Goal: Navigation & Orientation: Find specific page/section

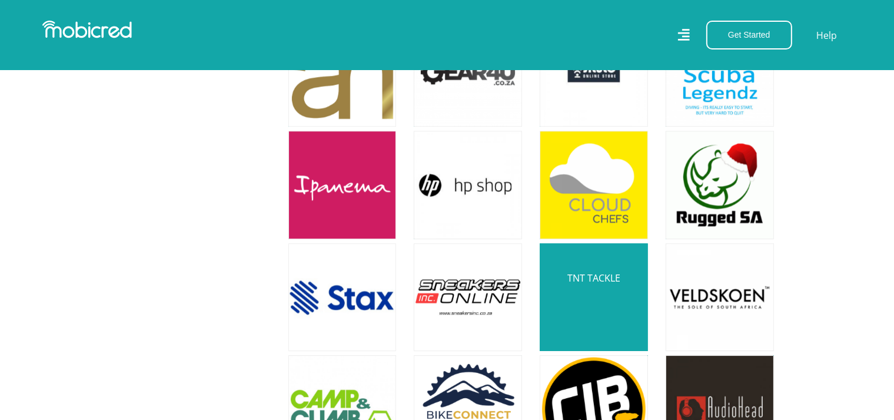
scroll to position [3603, 0]
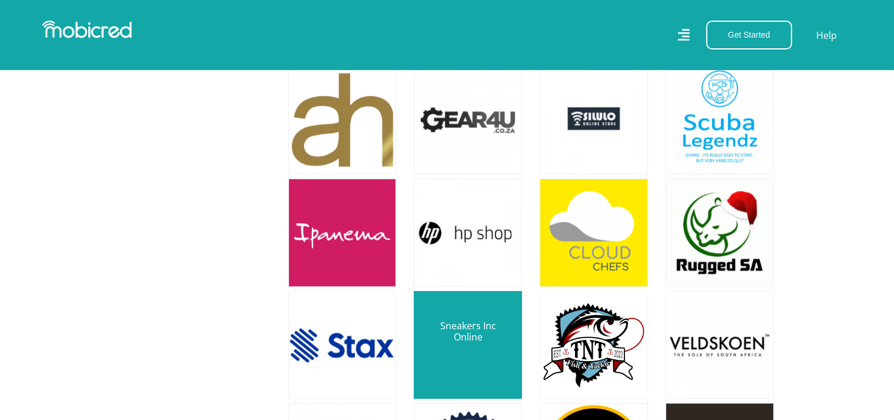
click at [470, 311] on link at bounding box center [467, 344] width 127 height 127
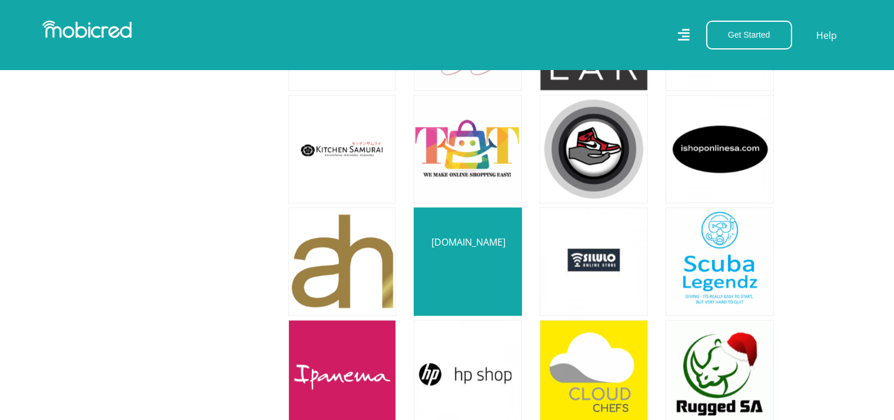
scroll to position [3438, 0]
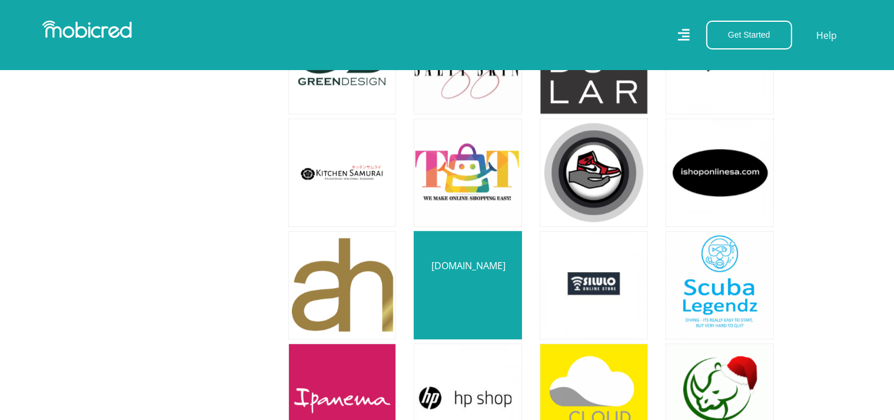
click at [454, 269] on link at bounding box center [467, 284] width 127 height 127
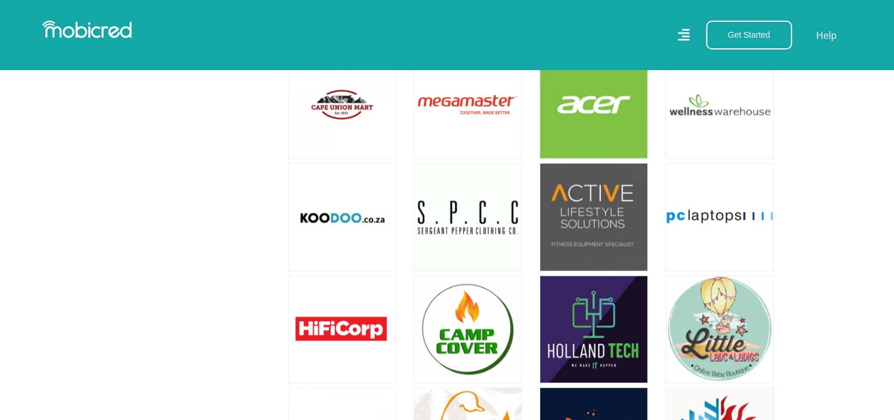
scroll to position [1366, 0]
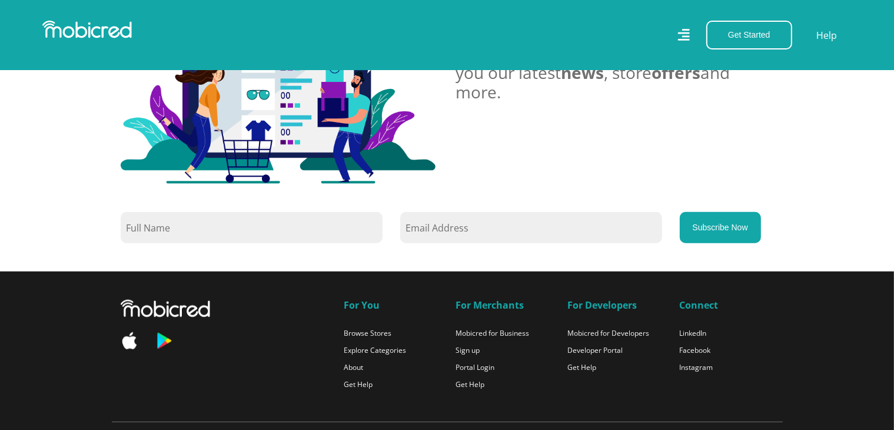
scroll to position [1013, 0]
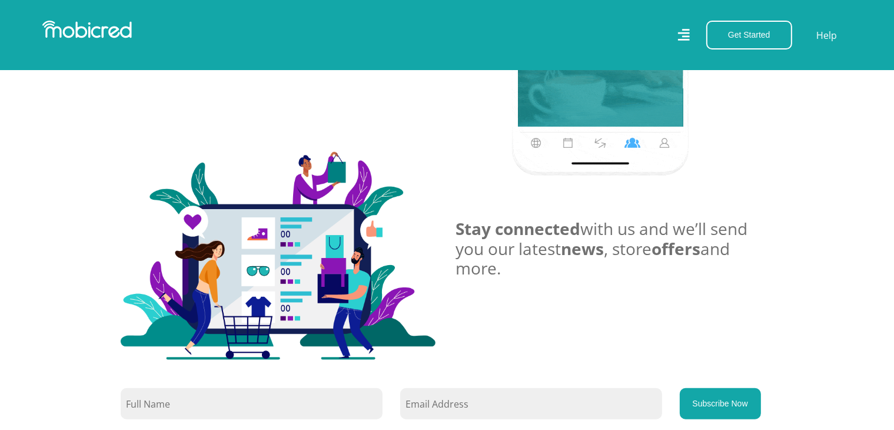
scroll to position [801, 0]
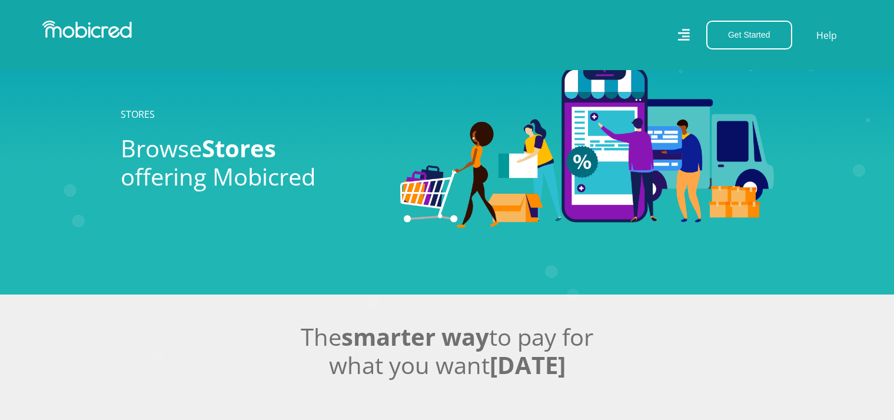
scroll to position [1366, 0]
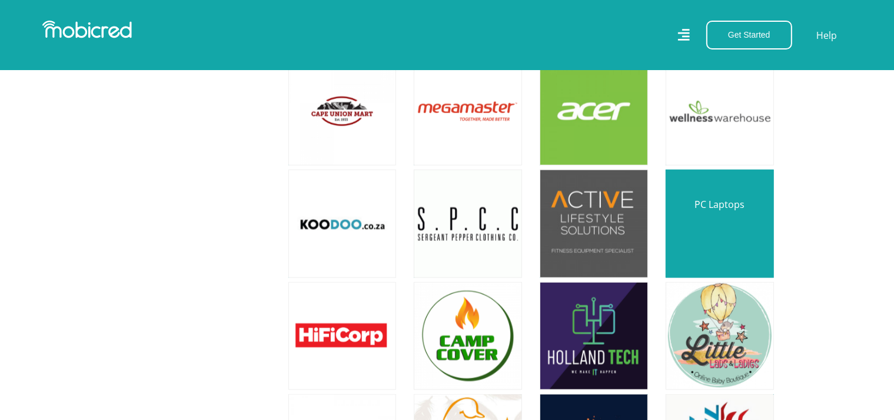
click at [708, 217] on link at bounding box center [719, 223] width 127 height 127
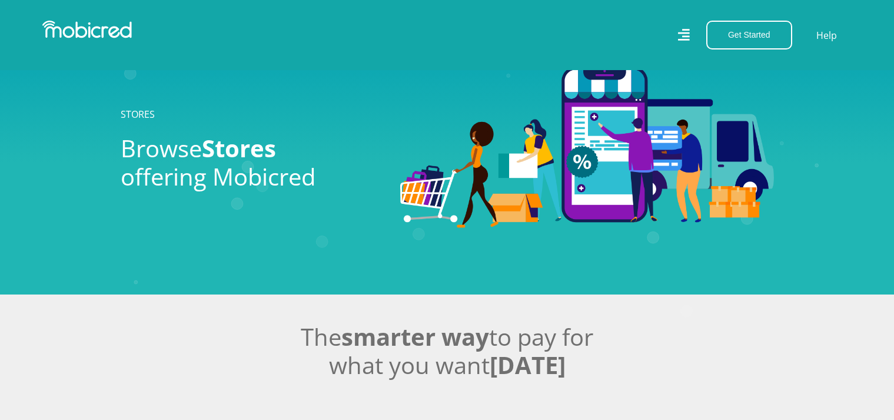
scroll to position [1366, 0]
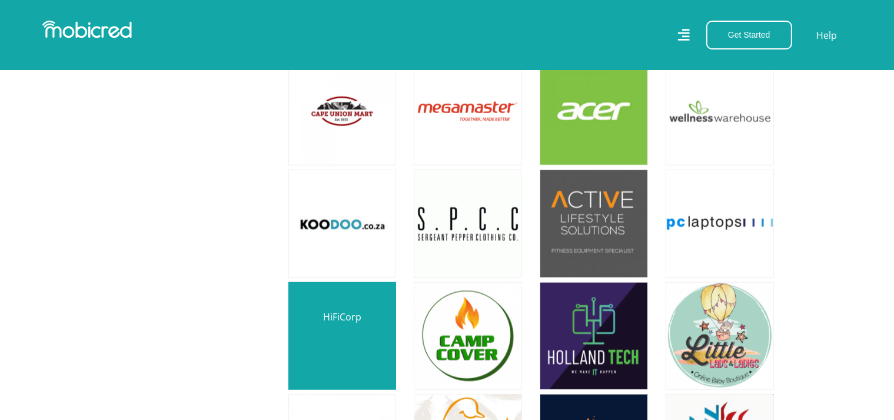
click at [357, 329] on link at bounding box center [342, 336] width 127 height 127
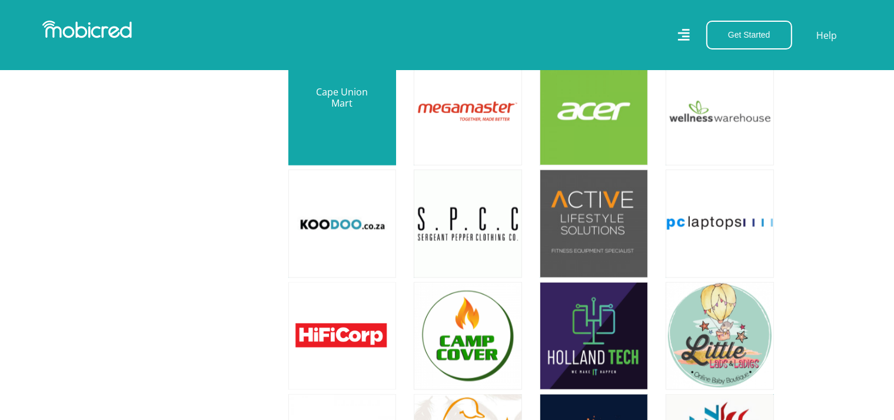
click at [340, 122] on link at bounding box center [342, 111] width 127 height 127
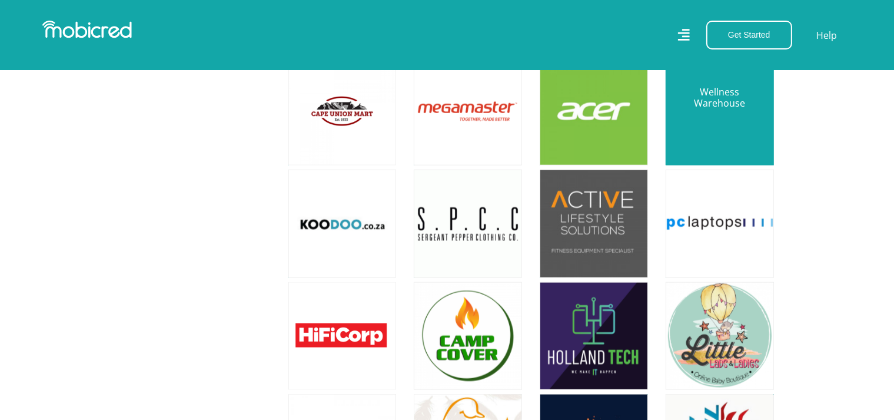
click at [732, 123] on link at bounding box center [719, 111] width 127 height 127
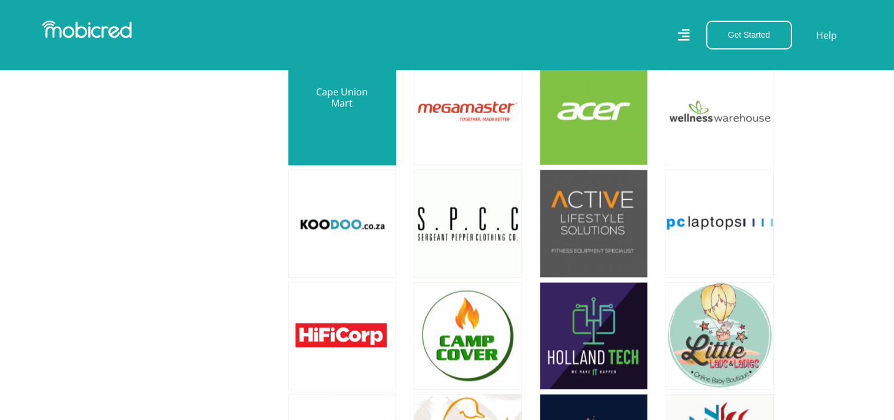
click at [333, 104] on link at bounding box center [342, 111] width 127 height 127
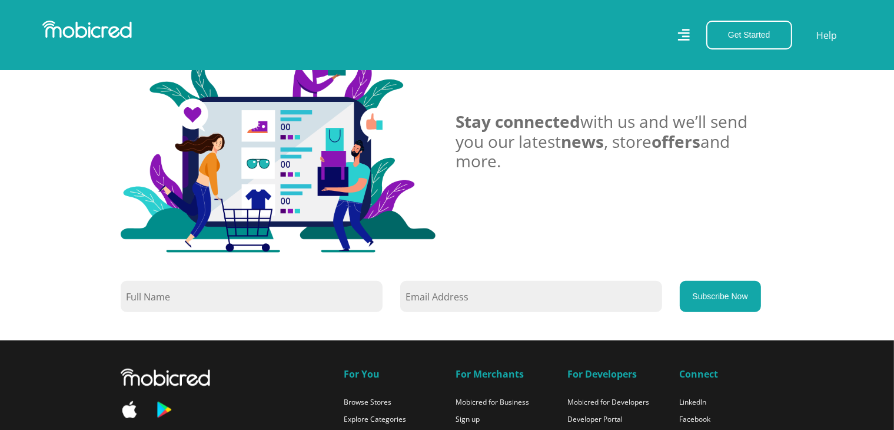
scroll to position [965, 0]
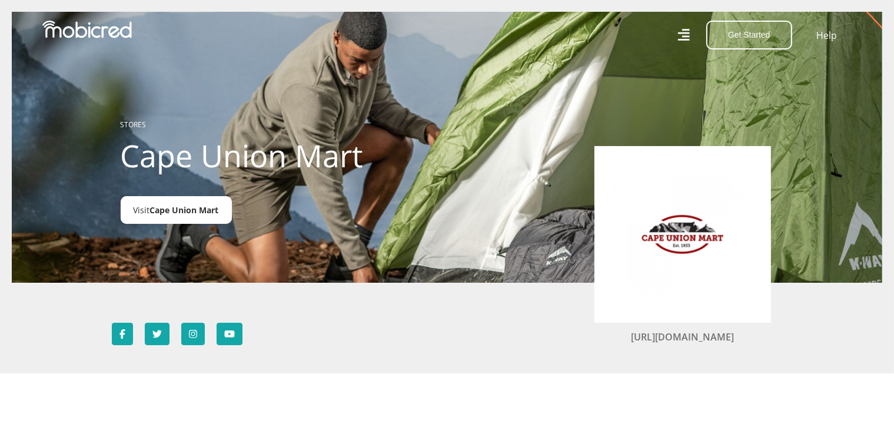
click at [192, 213] on span "Cape Union Mart" at bounding box center [184, 209] width 69 height 11
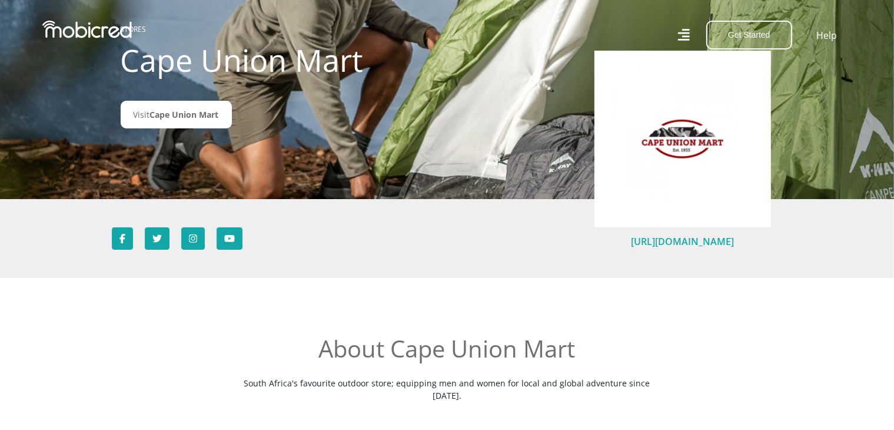
scroll to position [24, 0]
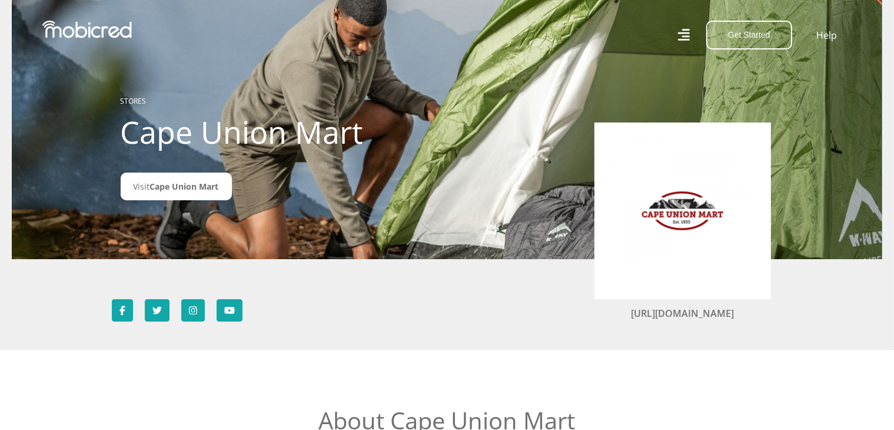
click at [692, 207] on img at bounding box center [682, 210] width 141 height 141
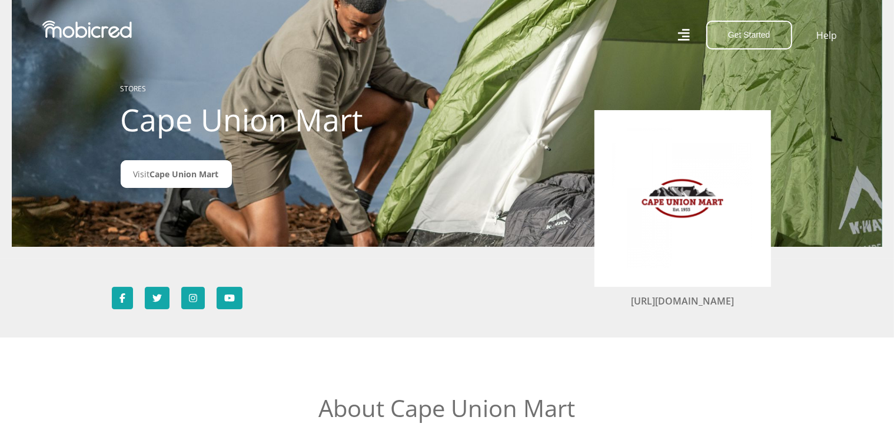
scroll to position [0, 0]
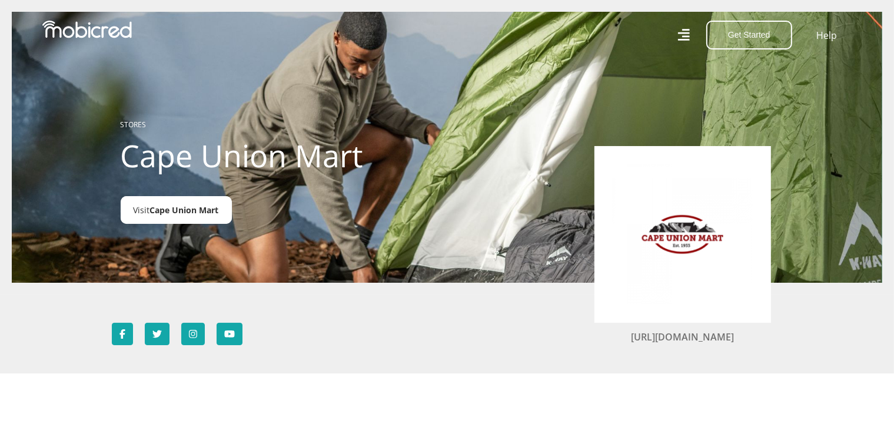
click at [190, 208] on span "Cape Union Mart" at bounding box center [184, 209] width 69 height 11
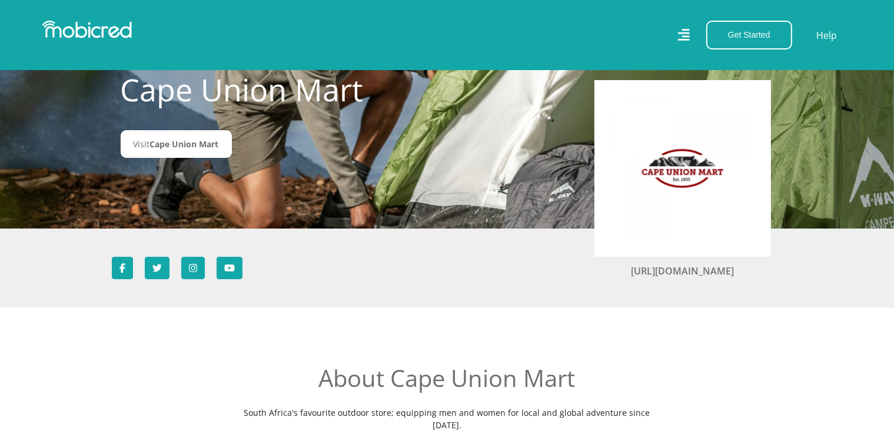
scroll to position [94, 0]
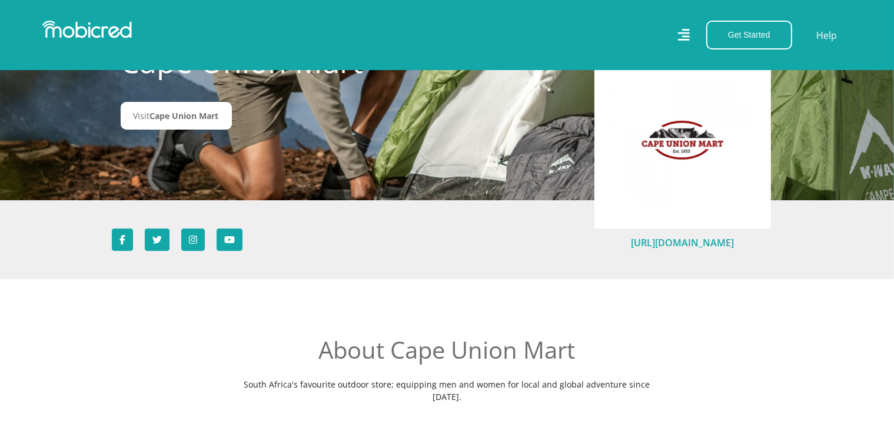
click at [706, 241] on link "https://www.capeunionmart.co.za/" at bounding box center [682, 242] width 103 height 13
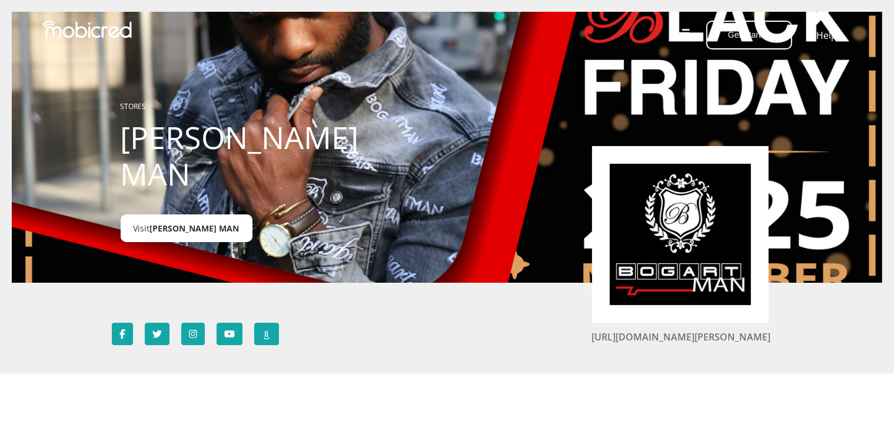
click at [179, 217] on link "Visit [PERSON_NAME] MAN" at bounding box center [187, 228] width 132 height 28
